Goal: Task Accomplishment & Management: Complete application form

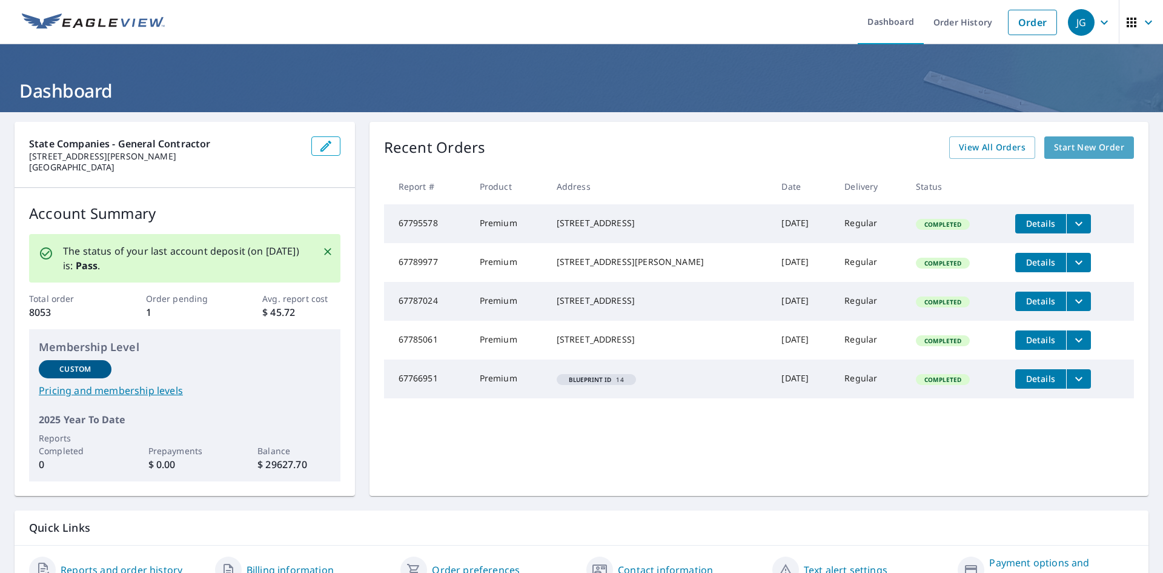
click at [1071, 153] on span "Start New Order" at bounding box center [1089, 147] width 70 height 15
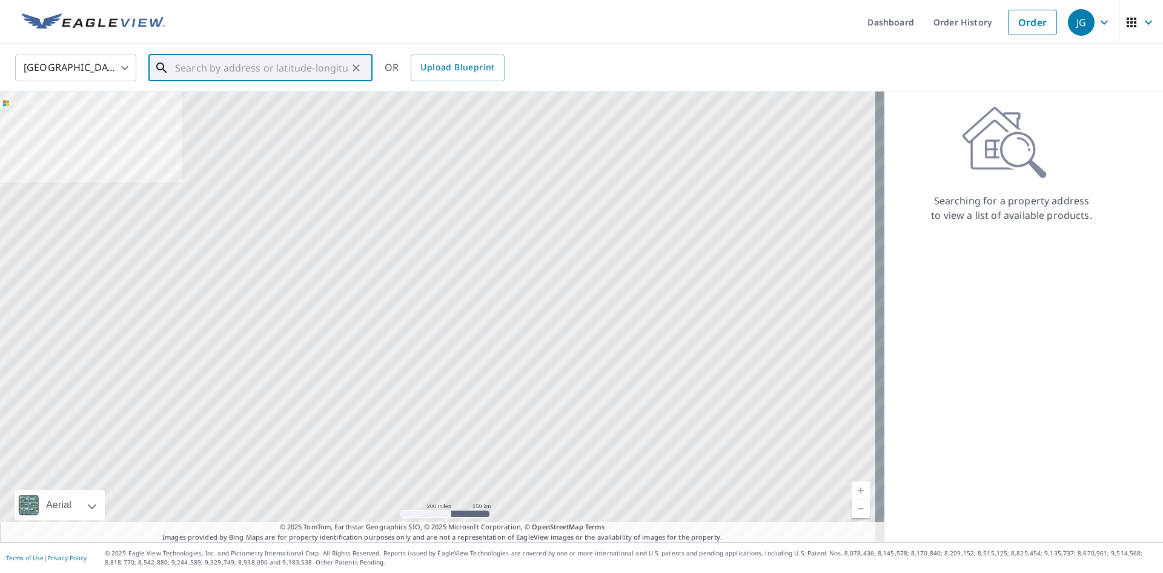
click at [286, 75] on input "text" at bounding box center [261, 68] width 173 height 34
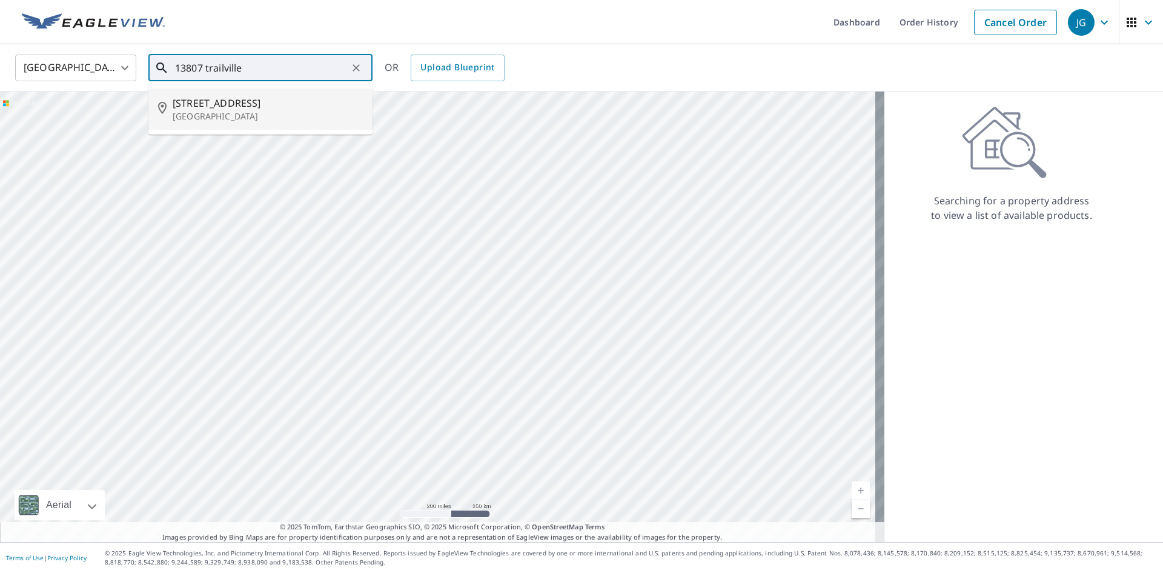
click at [243, 92] on li "[STREET_ADDRESS][PERSON_NAME]" at bounding box center [260, 108] width 224 height 41
type input "[STREET_ADDRESS][PERSON_NAME]"
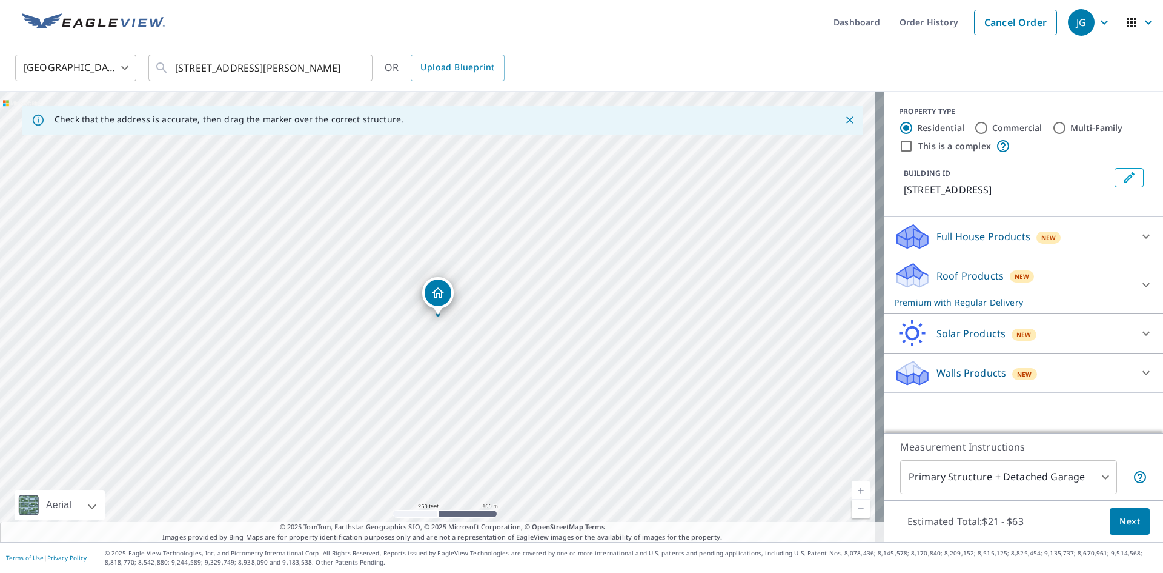
click at [1129, 527] on span "Next" at bounding box center [1130, 521] width 21 height 15
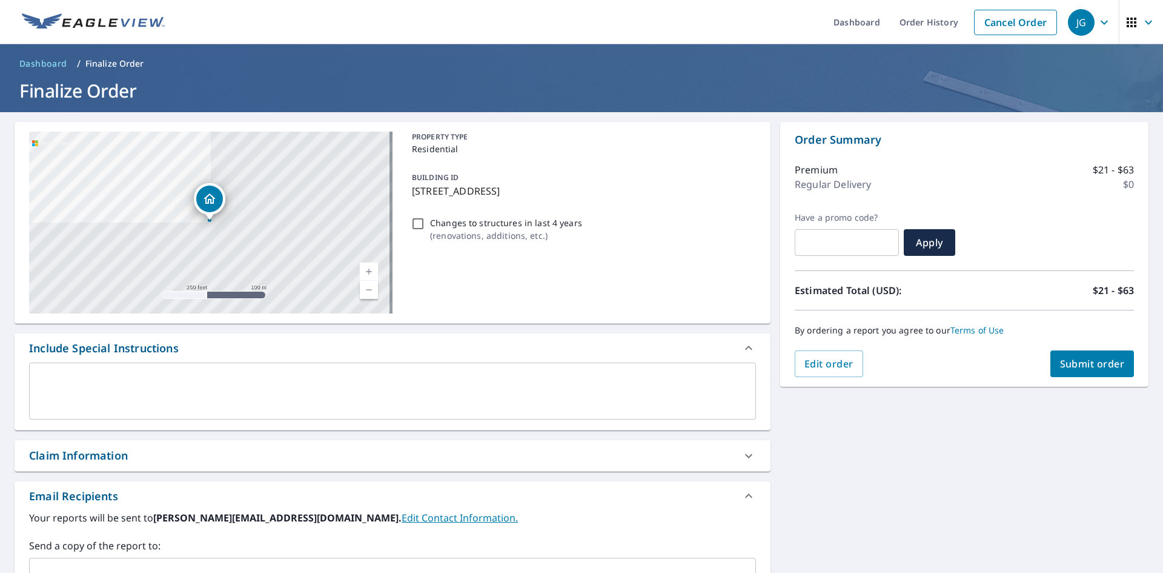
click at [1084, 366] on span "Submit order" at bounding box center [1092, 363] width 65 height 13
